Goal: Task Accomplishment & Management: Use online tool/utility

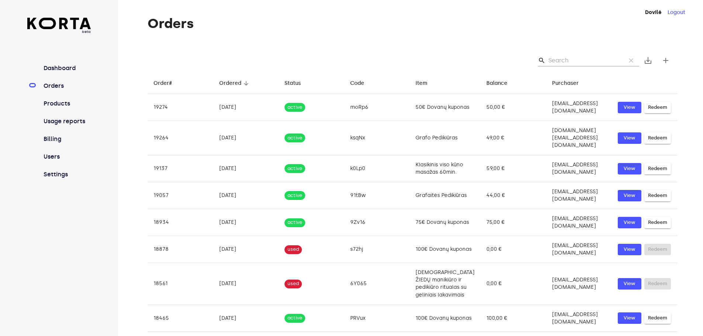
click at [570, 61] on input "Search" at bounding box center [585, 61] width 72 height 12
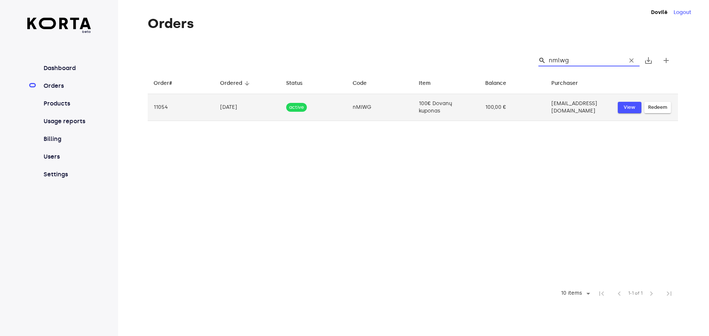
type input "nmlwg"
click at [636, 112] on span "View" at bounding box center [629, 107] width 16 height 8
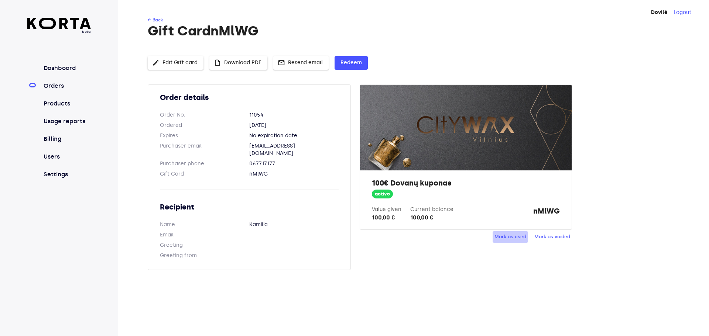
click at [526, 241] on span "Mark as used" at bounding box center [510, 237] width 32 height 8
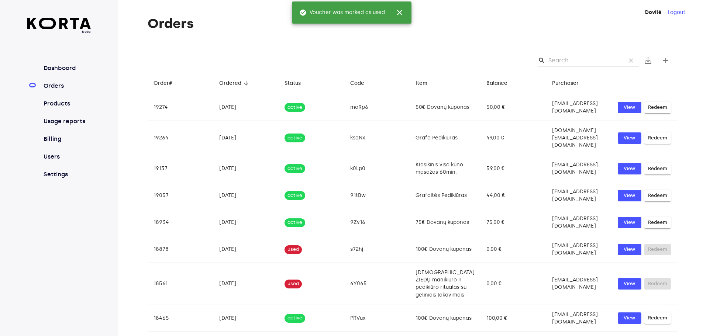
click at [582, 66] on input "Search" at bounding box center [585, 61] width 72 height 12
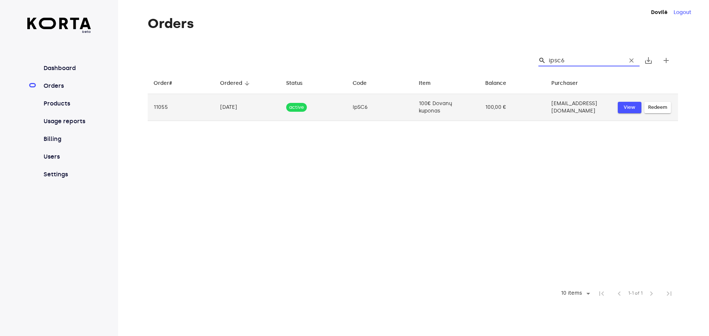
type input "ipsc6"
click at [637, 112] on span "View" at bounding box center [629, 107] width 16 height 8
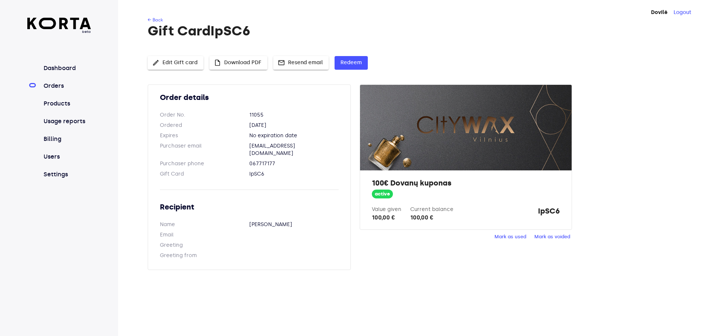
click at [502, 241] on span "Mark as used" at bounding box center [510, 237] width 32 height 8
